Goal: Task Accomplishment & Management: Manage account settings

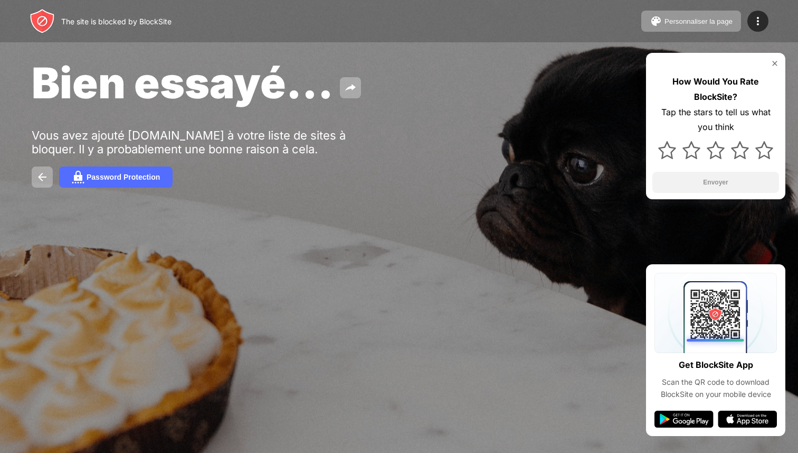
click at [761, 33] on div "The site is blocked by BlockSite Personnaliser la page Modifier la liste des bl…" at bounding box center [399, 21] width 798 height 42
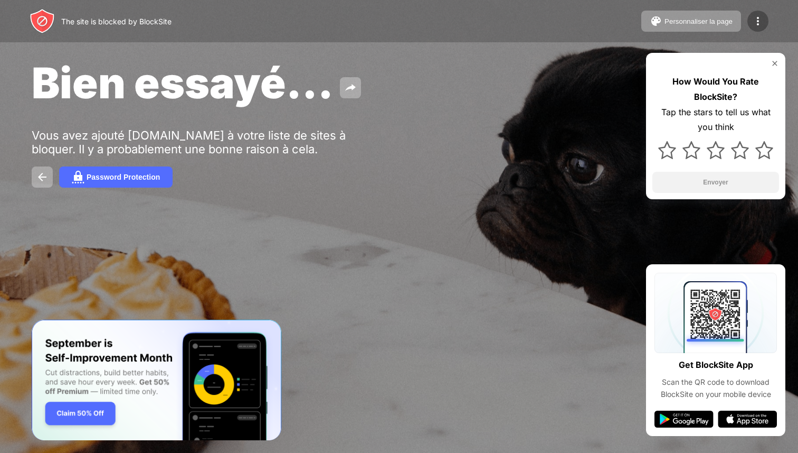
click at [755, 17] on img at bounding box center [758, 21] width 13 height 13
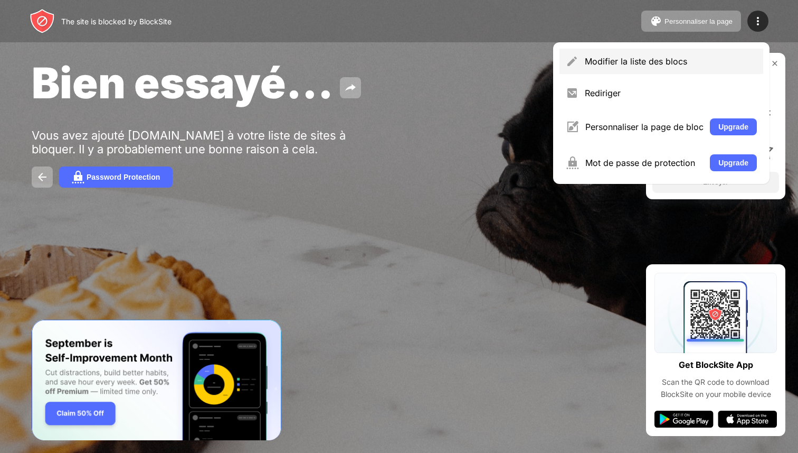
click at [590, 62] on div "Modifier la liste des blocs" at bounding box center [671, 61] width 172 height 11
